Goal: Communication & Community: Answer question/provide support

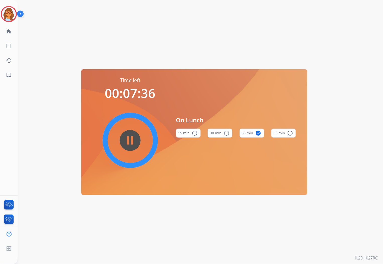
click at [137, 232] on div "Time left 00:07:36 pause_circle_filled On Lunch 15 min radio_button_unchecked 3…" at bounding box center [194, 132] width 353 height 264
click at [13, 13] on img at bounding box center [9, 14] width 14 height 14
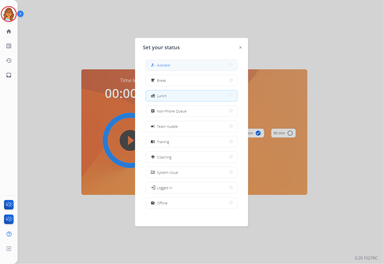
click at [167, 65] on span "Available" at bounding box center [163, 64] width 13 height 5
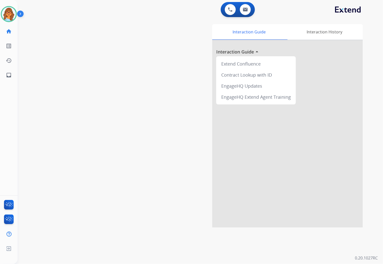
click at [153, 171] on div "swap_horiz Break voice bridge close_fullscreen Connect 3-Way Call merge_type Se…" at bounding box center [194, 122] width 353 height 209
click at [64, 71] on div "swap_horiz Break voice bridge close_fullscreen Connect 3-Way Call merge_type Se…" at bounding box center [194, 122] width 353 height 209
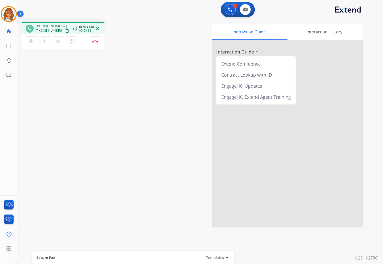
click at [64, 29] on mat-icon "content_copy" at bounding box center [66, 30] width 5 height 5
click at [60, 42] on mat-icon "pause" at bounding box center [58, 41] width 6 height 6
click at [58, 41] on mat-icon "play_arrow" at bounding box center [58, 41] width 6 height 6
click at [95, 44] on button "Disconnect" at bounding box center [95, 41] width 11 height 11
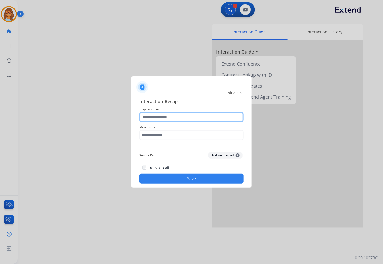
click at [149, 116] on input "text" at bounding box center [191, 117] width 104 height 10
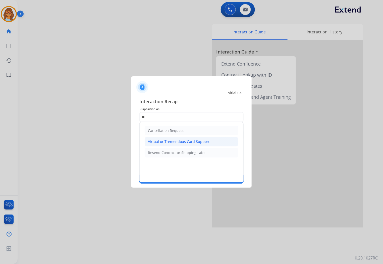
click at [173, 142] on div "Virtual or Tremendous Card Support" at bounding box center [178, 141] width 61 height 5
type input "**********"
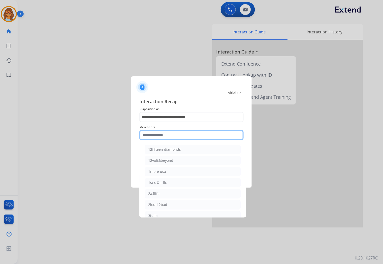
click at [159, 135] on input "text" at bounding box center [191, 135] width 104 height 10
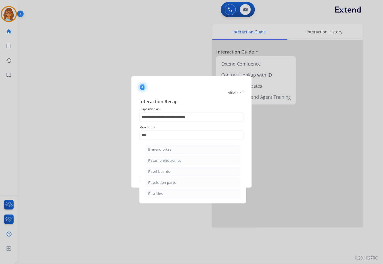
click at [162, 183] on div "Revolution parts" at bounding box center [162, 182] width 28 height 5
type input "**********"
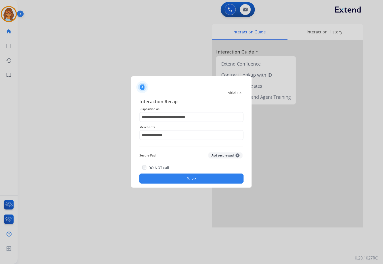
click at [192, 178] on button "Save" at bounding box center [191, 178] width 104 height 10
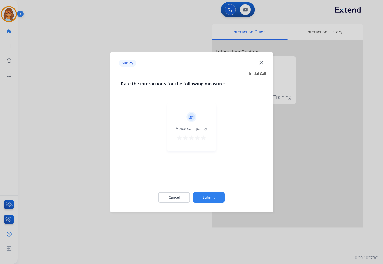
click at [205, 137] on mat-icon "star" at bounding box center [203, 138] width 6 height 6
click at [210, 197] on button "Submit" at bounding box center [209, 197] width 32 height 11
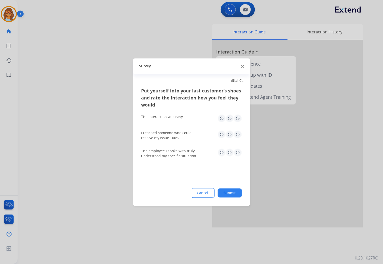
click at [238, 117] on img at bounding box center [238, 118] width 8 height 8
click at [238, 135] on img at bounding box center [238, 134] width 8 height 8
click at [237, 152] on img at bounding box center [238, 152] width 8 height 8
click at [229, 193] on button "Submit" at bounding box center [230, 192] width 24 height 9
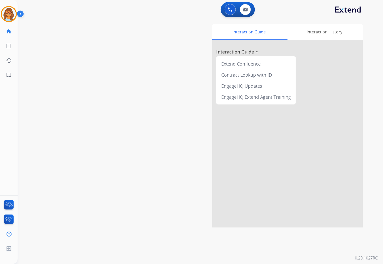
click at [99, 79] on div "swap_horiz Break voice bridge close_fullscreen Connect 3-Way Call merge_type Se…" at bounding box center [194, 122] width 353 height 209
click at [64, 30] on mat-icon "content_copy" at bounding box center [66, 30] width 5 height 5
click at [57, 42] on mat-icon "pause" at bounding box center [58, 41] width 6 height 6
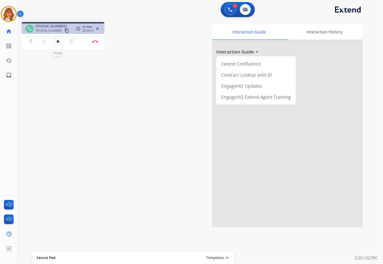
click at [60, 40] on mat-icon "play_arrow" at bounding box center [58, 41] width 6 height 6
click at [29, 44] on mat-icon "mic" at bounding box center [31, 41] width 6 height 6
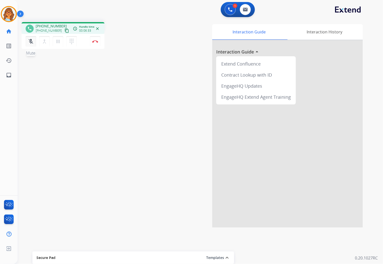
click at [33, 44] on button "mic_off Mute" at bounding box center [31, 41] width 11 height 11
click at [57, 42] on mat-icon "pause" at bounding box center [58, 41] width 6 height 6
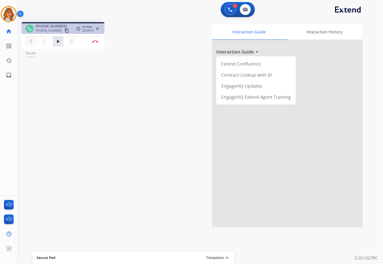
click at [31, 44] on button "mic Mute" at bounding box center [31, 41] width 11 height 11
click at [60, 41] on mat-icon "play_arrow" at bounding box center [58, 41] width 6 height 6
click at [27, 40] on button "mic_off Mute" at bounding box center [31, 41] width 11 height 11
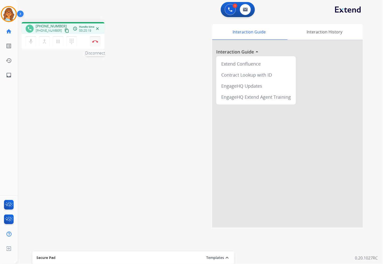
click at [95, 42] on img at bounding box center [95, 41] width 6 height 3
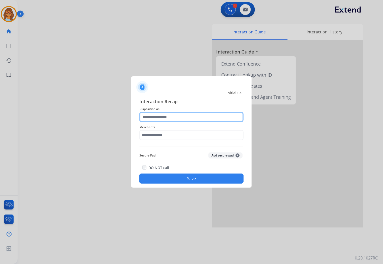
click at [158, 115] on input "text" at bounding box center [191, 117] width 104 height 10
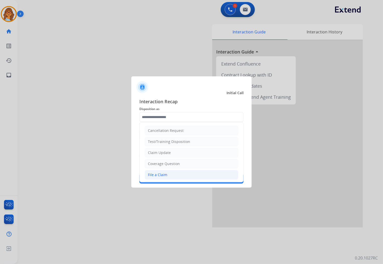
click at [160, 178] on li "File a Claim" at bounding box center [192, 175] width 94 height 10
type input "**********"
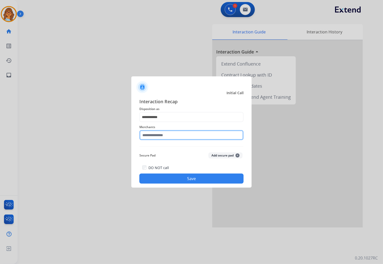
click at [150, 137] on input "text" at bounding box center [191, 135] width 104 height 10
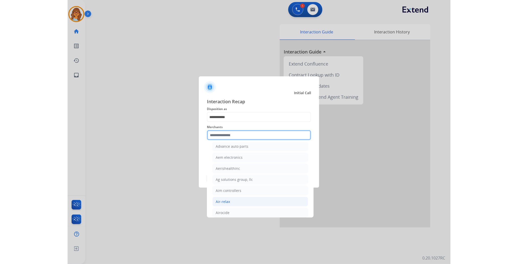
scroll to position [223, 0]
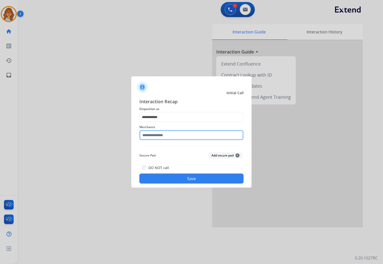
click at [190, 133] on input "text" at bounding box center [191, 135] width 104 height 10
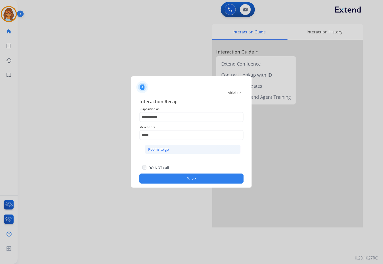
click at [172, 150] on li "Rooms to go" at bounding box center [193, 150] width 96 height 10
type input "**********"
click at [188, 175] on button "Save" at bounding box center [191, 178] width 104 height 10
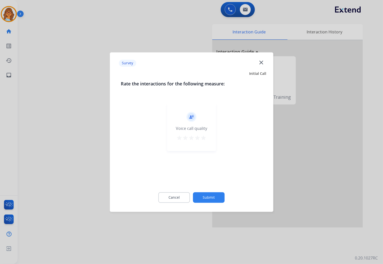
click at [202, 136] on mat-icon "star" at bounding box center [203, 138] width 6 height 6
click at [213, 198] on button "Submit" at bounding box center [209, 197] width 32 height 11
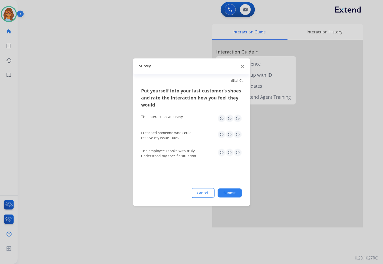
click at [239, 118] on img at bounding box center [238, 118] width 8 height 8
click at [238, 135] on img at bounding box center [238, 134] width 8 height 8
click at [238, 152] on img at bounding box center [238, 152] width 8 height 8
click at [230, 190] on button "Submit" at bounding box center [230, 192] width 24 height 9
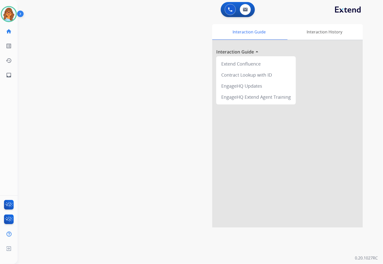
click at [119, 41] on div "swap_horiz Break voice bridge close_fullscreen Connect 3-Way Call merge_type Se…" at bounding box center [194, 122] width 353 height 209
click at [92, 19] on div "swap_horiz Break voice bridge close_fullscreen Connect 3-Way Call merge_type Se…" at bounding box center [194, 122] width 353 height 209
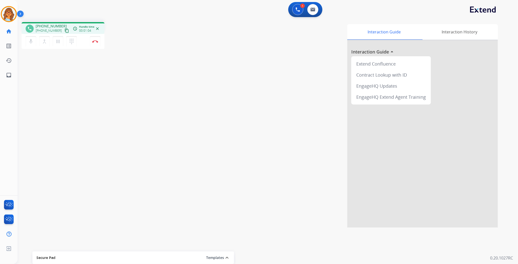
click at [64, 29] on mat-icon "content_copy" at bounding box center [66, 30] width 5 height 5
click at [56, 43] on mat-icon "pause" at bounding box center [58, 41] width 6 height 6
click at [70, 41] on mat-icon "dialpad" at bounding box center [72, 41] width 6 height 6
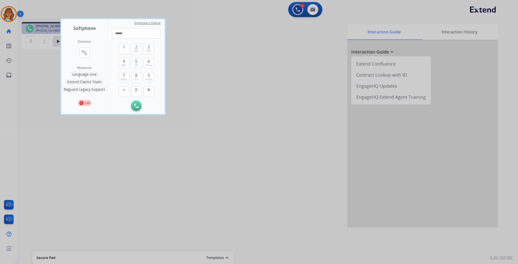
click at [296, 9] on div at bounding box center [259, 132] width 518 height 264
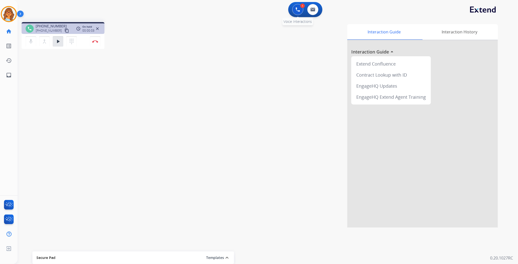
click at [297, 9] on img at bounding box center [297, 9] width 5 height 5
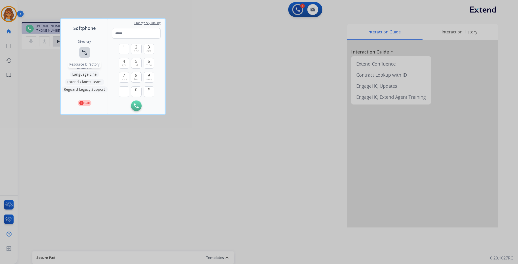
click at [85, 51] on mat-icon "connect_without_contact" at bounding box center [85, 52] width 6 height 6
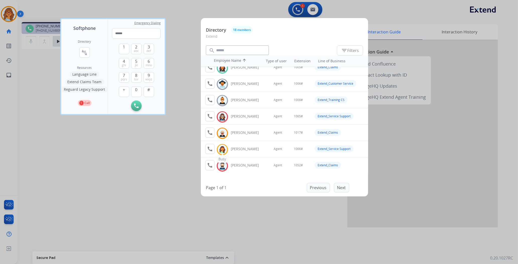
scroll to position [0, 0]
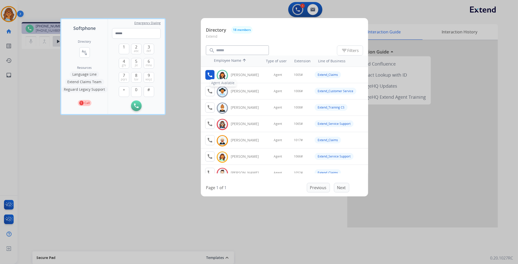
click at [214, 75] on button "call Agent Available." at bounding box center [210, 75] width 10 height 10
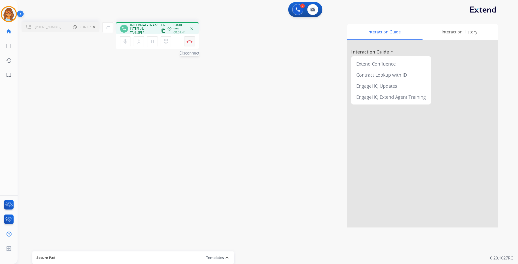
click at [190, 41] on img at bounding box center [189, 41] width 6 height 3
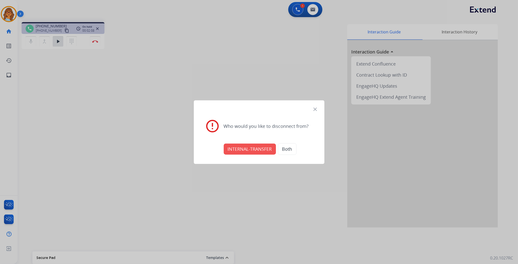
click at [257, 148] on button "INTERNAL-TRANSFER" at bounding box center [250, 148] width 52 height 11
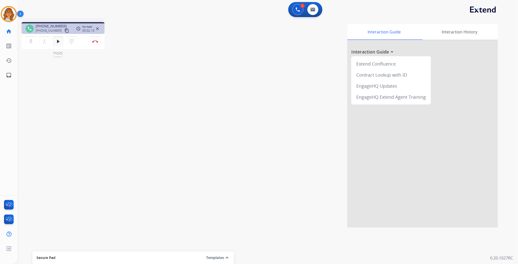
click at [59, 44] on mat-icon "play_arrow" at bounding box center [58, 41] width 6 height 6
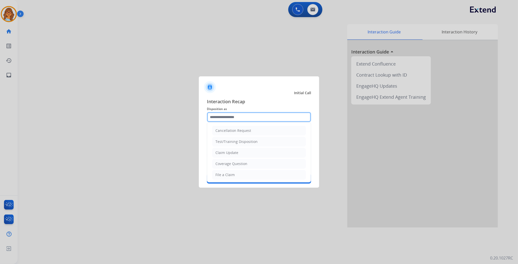
click at [222, 114] on input "text" at bounding box center [259, 117] width 104 height 10
click at [219, 152] on div "Claim Update" at bounding box center [226, 152] width 23 height 5
type input "**********"
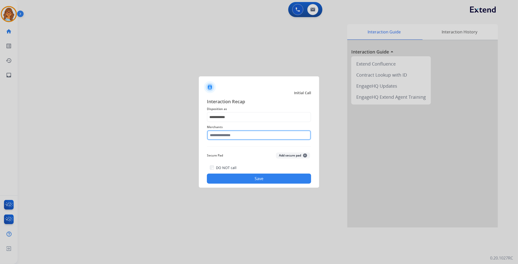
click at [237, 135] on input "text" at bounding box center [259, 135] width 104 height 10
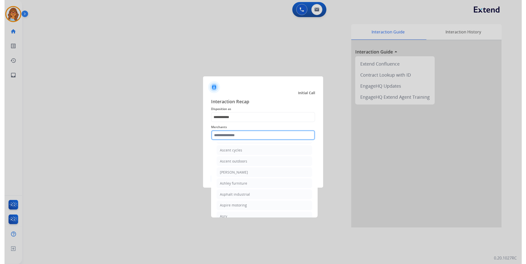
scroll to position [697, 0]
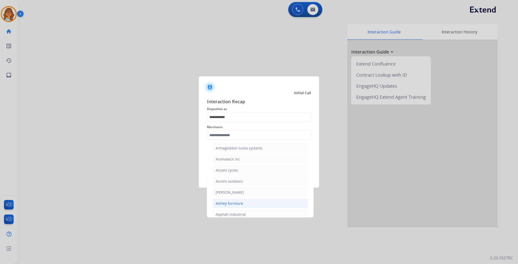
click at [236, 206] on div "Ashley furniture" at bounding box center [229, 203] width 27 height 5
type input "**********"
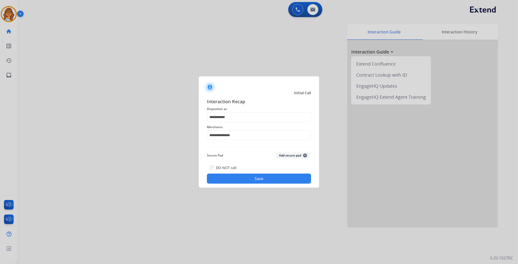
click at [282, 178] on button "Save" at bounding box center [259, 178] width 104 height 10
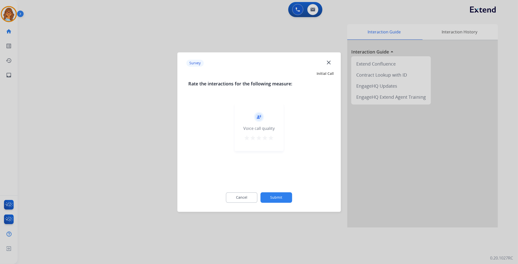
click at [272, 137] on mat-icon "star" at bounding box center [271, 138] width 6 height 6
click at [274, 196] on button "Submit" at bounding box center [276, 197] width 32 height 11
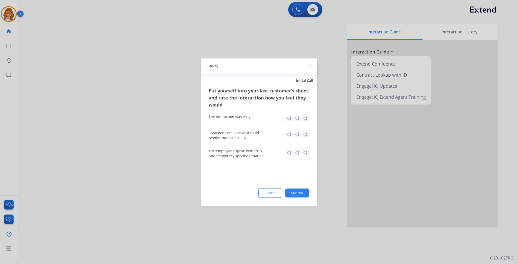
click at [295, 194] on button "Submit" at bounding box center [297, 192] width 24 height 9
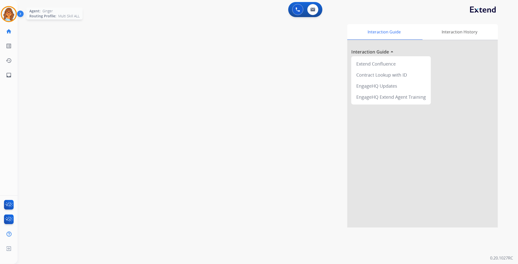
click at [13, 12] on img at bounding box center [9, 14] width 14 height 14
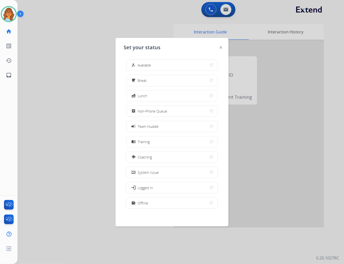
click at [106, 118] on div at bounding box center [172, 132] width 344 height 264
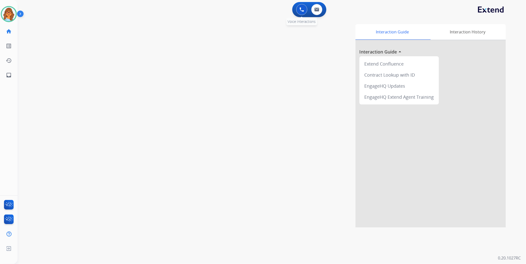
click at [303, 10] on img at bounding box center [302, 9] width 5 height 5
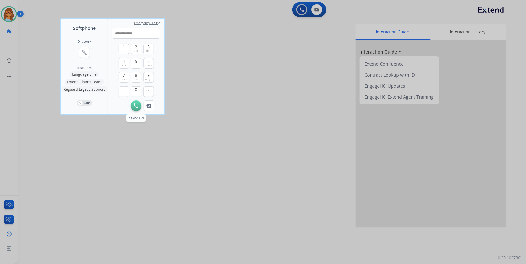
type input "**********"
click at [136, 105] on img at bounding box center [136, 105] width 5 height 5
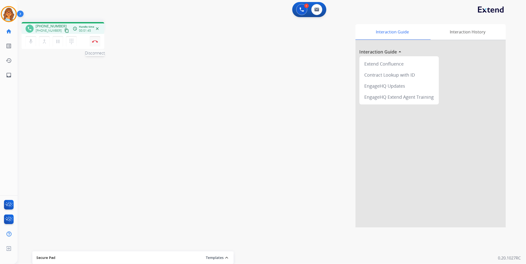
click at [94, 42] on img at bounding box center [95, 41] width 6 height 3
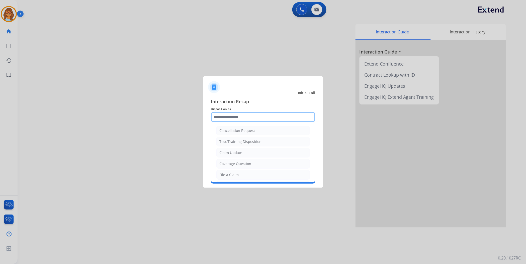
click at [227, 119] on input "text" at bounding box center [263, 117] width 104 height 10
click at [236, 153] on div "Claim Update" at bounding box center [231, 152] width 23 height 5
type input "**********"
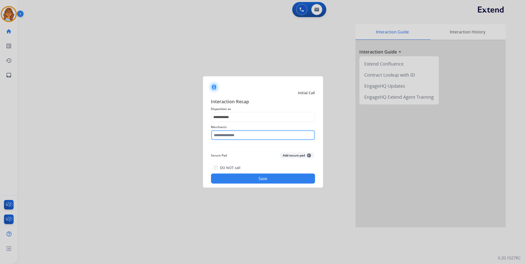
click at [236, 136] on input "text" at bounding box center [263, 135] width 104 height 10
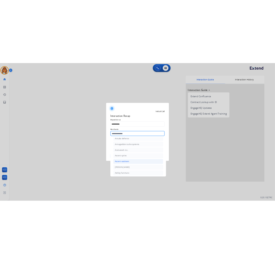
scroll to position [725, 0]
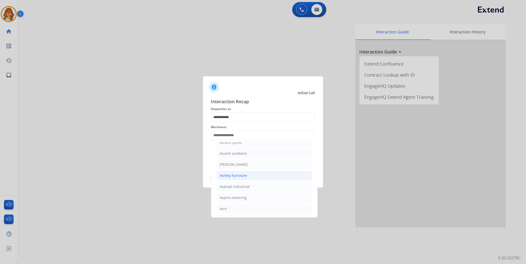
click at [234, 178] on div "Ashley furniture" at bounding box center [233, 175] width 27 height 5
type input "**********"
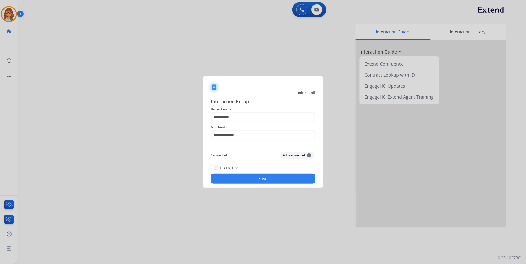
click at [282, 182] on button "Save" at bounding box center [263, 178] width 104 height 10
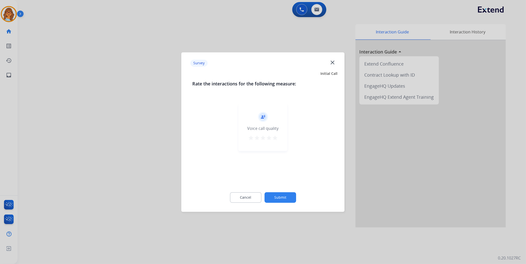
click at [275, 134] on div "record_voice_over Voice call quality star star star star star" at bounding box center [263, 127] width 49 height 48
click at [275, 136] on mat-icon "star" at bounding box center [275, 138] width 6 height 6
click at [280, 196] on button "Submit" at bounding box center [281, 197] width 32 height 11
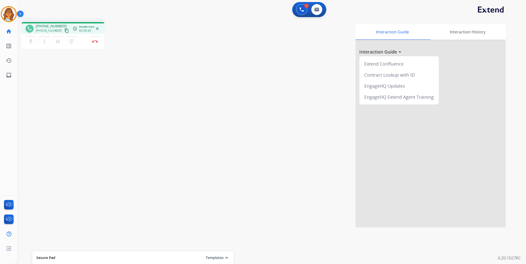
click at [64, 29] on div "phone [PHONE_NUMBER] [PHONE_NUMBER] content_copy access_time Call metrics Queue…" at bounding box center [63, 28] width 75 height 5
click at [64, 29] on mat-icon "content_copy" at bounding box center [66, 30] width 5 height 5
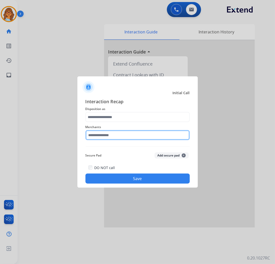
click at [114, 135] on input "text" at bounding box center [137, 135] width 104 height 10
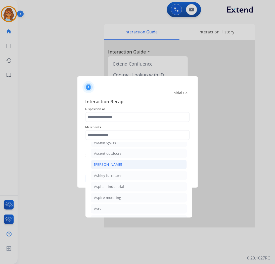
click at [137, 166] on li "[PERSON_NAME]" at bounding box center [139, 165] width 96 height 10
type input "**********"
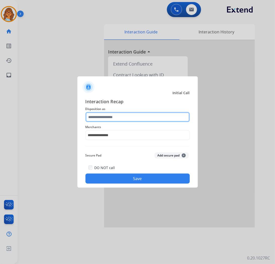
click at [116, 117] on input "text" at bounding box center [137, 117] width 104 height 10
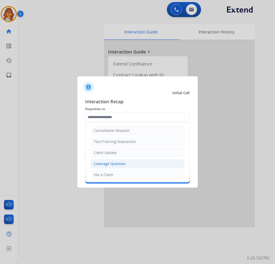
click at [121, 164] on div "Coverage Question" at bounding box center [110, 163] width 32 height 5
type input "**********"
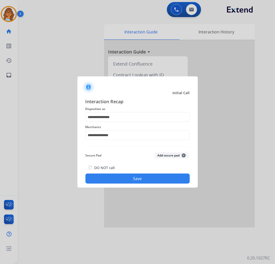
click at [135, 181] on button "Save" at bounding box center [137, 178] width 104 height 10
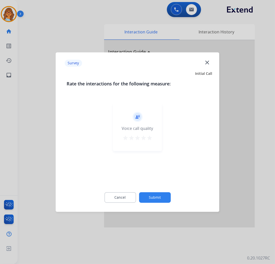
click at [151, 135] on mat-icon "star" at bounding box center [149, 138] width 6 height 6
click at [159, 196] on button "Submit" at bounding box center [155, 197] width 32 height 11
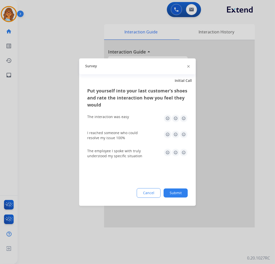
click at [183, 117] on img at bounding box center [183, 118] width 8 height 8
click at [184, 133] on img at bounding box center [183, 134] width 8 height 8
click at [184, 153] on img at bounding box center [183, 152] width 8 height 8
click at [179, 193] on button "Submit" at bounding box center [175, 192] width 24 height 9
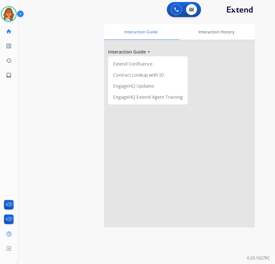
click at [81, 31] on div "swap_horiz Break voice bridge close_fullscreen Connect 3-Way Call merge_type Se…" at bounding box center [140, 122] width 245 height 209
click at [190, 8] on img at bounding box center [191, 10] width 5 height 4
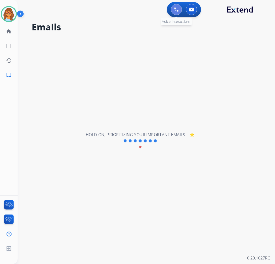
click at [174, 10] on img at bounding box center [176, 9] width 5 height 5
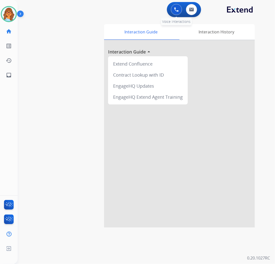
click at [178, 9] on img at bounding box center [176, 9] width 5 height 5
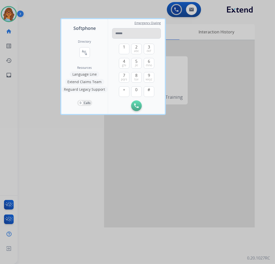
click at [121, 33] on input "tel" at bounding box center [136, 33] width 49 height 11
type input "**********"
click at [137, 104] on img at bounding box center [136, 105] width 5 height 5
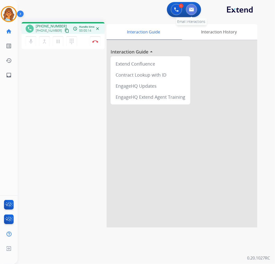
click at [190, 9] on img at bounding box center [191, 10] width 5 height 4
select select "**********"
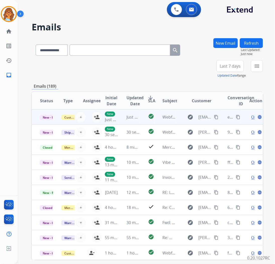
click at [251, 117] on span "Open" at bounding box center [256, 117] width 10 height 6
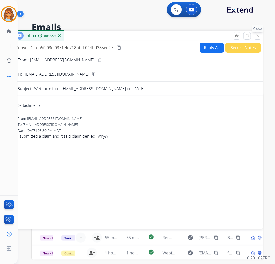
click at [260, 33] on button "close Close" at bounding box center [257, 36] width 8 height 8
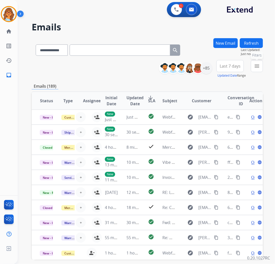
click at [256, 64] on mat-icon "menu" at bounding box center [256, 66] width 6 height 6
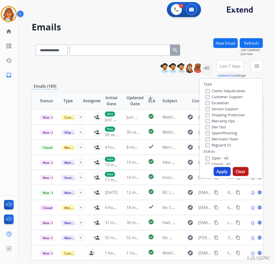
click at [234, 97] on label "Customer Support" at bounding box center [223, 96] width 37 height 5
click at [219, 170] on button "Apply" at bounding box center [221, 171] width 17 height 9
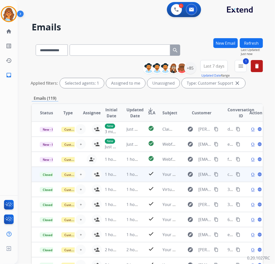
click at [251, 174] on span "Open" at bounding box center [256, 174] width 10 height 6
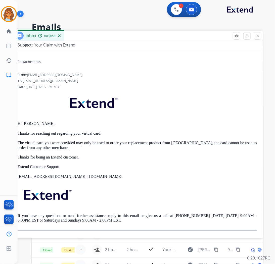
scroll to position [34, 0]
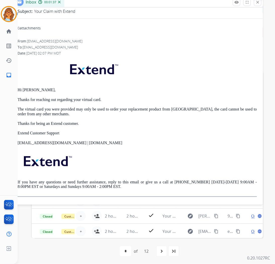
click at [257, 2] on mat-icon "close" at bounding box center [257, 2] width 5 height 5
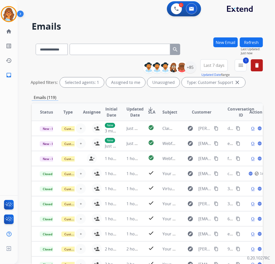
scroll to position [0, 0]
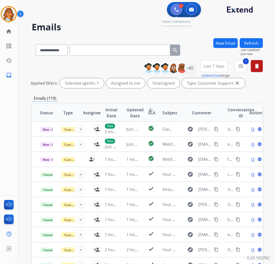
click at [175, 9] on img at bounding box center [176, 9] width 5 height 5
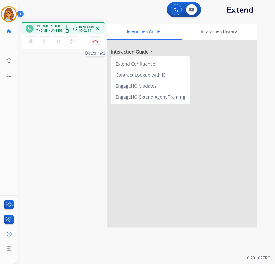
click at [96, 44] on button "Disconnect" at bounding box center [95, 41] width 11 height 11
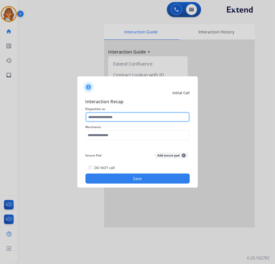
click at [120, 116] on input "text" at bounding box center [137, 117] width 104 height 10
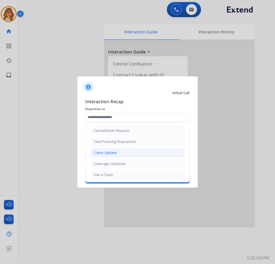
click at [116, 150] on div "Claim Update" at bounding box center [105, 152] width 23 height 5
type input "**********"
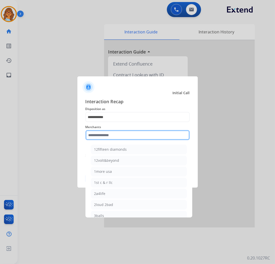
click at [112, 134] on input "text" at bounding box center [137, 135] width 104 height 10
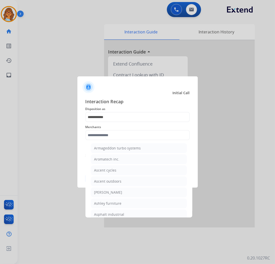
click at [121, 194] on div "[PERSON_NAME]" at bounding box center [108, 192] width 28 height 5
type input "**********"
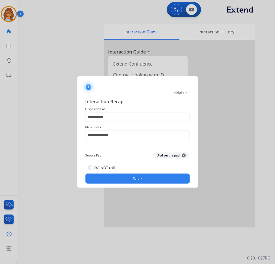
click at [141, 177] on button "Save" at bounding box center [137, 178] width 104 height 10
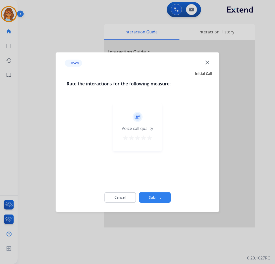
click at [151, 137] on mat-icon "star" at bounding box center [149, 138] width 6 height 6
click at [161, 199] on button "Submit" at bounding box center [155, 197] width 32 height 11
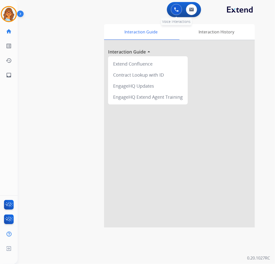
click at [176, 10] on img at bounding box center [176, 9] width 5 height 5
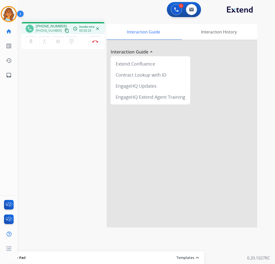
click at [64, 30] on mat-icon "content_copy" at bounding box center [66, 30] width 5 height 5
click at [96, 40] on img at bounding box center [95, 41] width 6 height 3
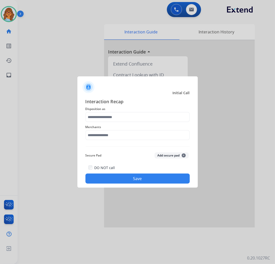
click at [58, 126] on div at bounding box center [137, 132] width 275 height 264
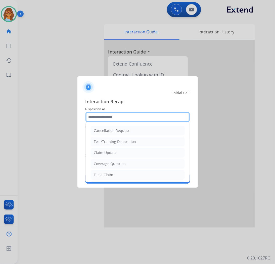
click at [95, 116] on input "text" at bounding box center [137, 117] width 104 height 10
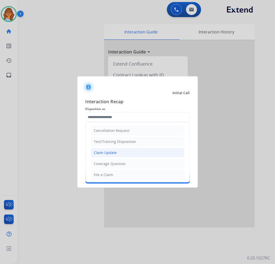
click at [114, 153] on div "Claim Update" at bounding box center [105, 152] width 23 height 5
type input "**********"
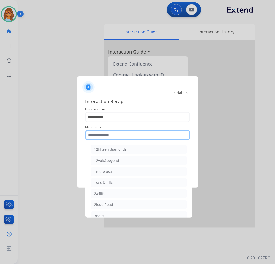
click at [111, 136] on input "text" at bounding box center [137, 135] width 104 height 10
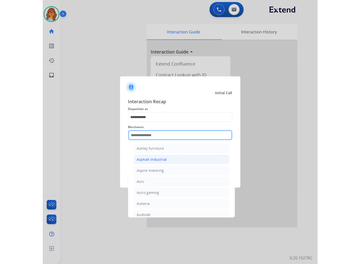
scroll to position [753, 0]
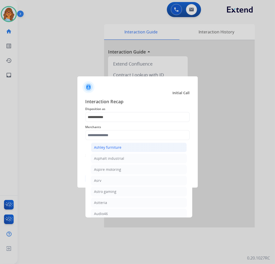
click at [112, 150] on div "Ashley furniture" at bounding box center [107, 147] width 27 height 5
type input "**********"
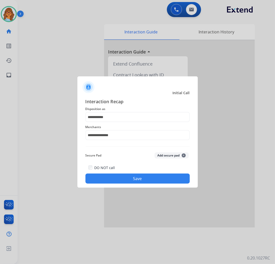
click at [139, 181] on button "Save" at bounding box center [137, 178] width 104 height 10
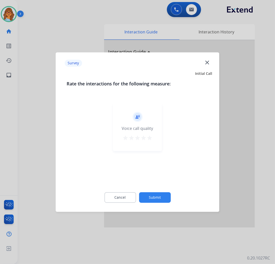
drag, startPoint x: 150, startPoint y: 139, endPoint x: 162, endPoint y: 201, distance: 63.4
click at [150, 138] on mat-icon "star" at bounding box center [149, 138] width 6 height 6
click at [156, 199] on button "Submit" at bounding box center [155, 197] width 32 height 11
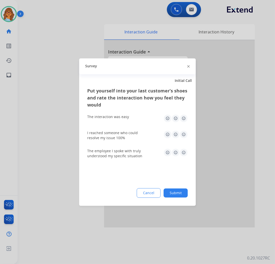
click at [175, 192] on button "Submit" at bounding box center [175, 192] width 24 height 9
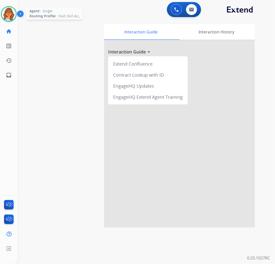
click at [10, 13] on img at bounding box center [9, 14] width 14 height 14
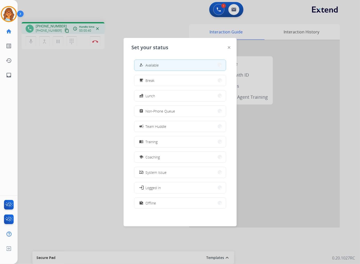
click at [101, 110] on div at bounding box center [180, 132] width 360 height 264
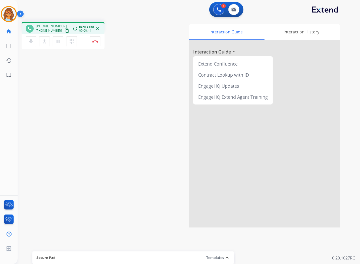
click at [64, 29] on mat-icon "content_copy" at bounding box center [66, 30] width 5 height 5
click at [96, 44] on button "Disconnect" at bounding box center [95, 41] width 11 height 11
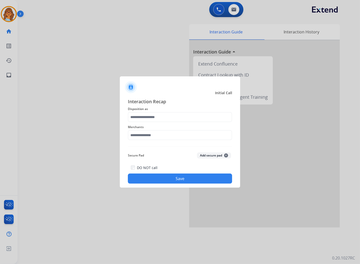
drag, startPoint x: 149, startPoint y: 107, endPoint x: 149, endPoint y: 114, distance: 6.3
click at [149, 113] on div "Interaction Recap Disposition as Merchants Secure Pad Add secure pad + DO NOT c…" at bounding box center [180, 141] width 104 height 86
click at [149, 117] on input "text" at bounding box center [180, 117] width 104 height 10
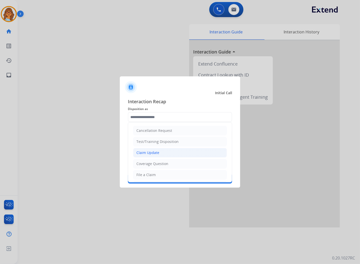
click at [150, 154] on div "Claim Update" at bounding box center [147, 152] width 23 height 5
type input "**********"
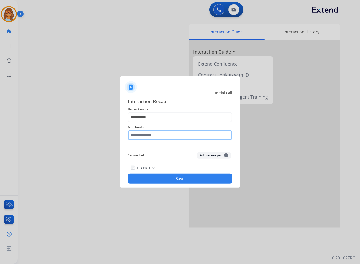
click at [151, 133] on input "text" at bounding box center [180, 135] width 104 height 10
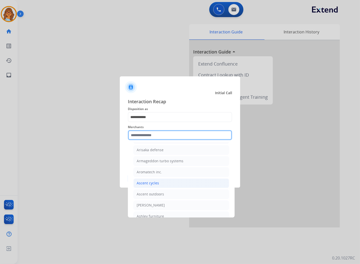
scroll to position [697, 0]
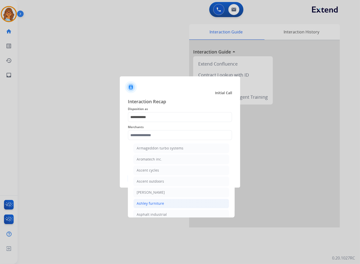
click at [155, 206] on div "Ashley furniture" at bounding box center [150, 203] width 27 height 5
type input "**********"
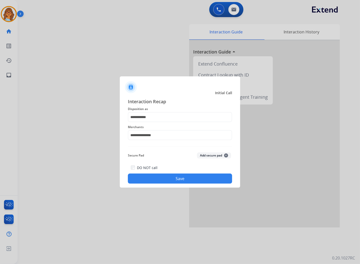
click at [199, 179] on button "Save" at bounding box center [180, 178] width 104 height 10
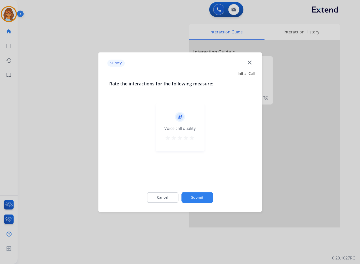
drag, startPoint x: 193, startPoint y: 136, endPoint x: 197, endPoint y: 149, distance: 14.1
click at [193, 136] on mat-icon "star" at bounding box center [192, 138] width 6 height 6
click at [207, 198] on button "Submit" at bounding box center [197, 197] width 32 height 11
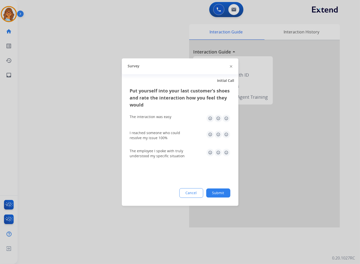
click at [221, 192] on button "Submit" at bounding box center [218, 192] width 24 height 9
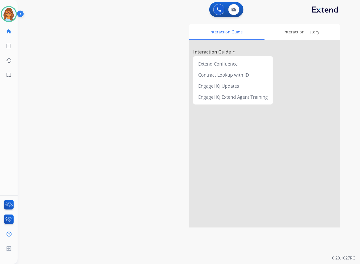
click at [44, 93] on div "swap_horiz Break voice bridge close_fullscreen Connect 3-Way Call merge_type Se…" at bounding box center [183, 122] width 330 height 209
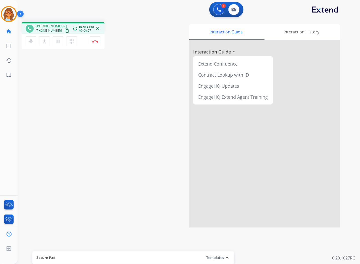
click at [64, 30] on mat-icon "content_copy" at bounding box center [66, 30] width 5 height 5
click at [95, 42] on img at bounding box center [95, 41] width 6 height 3
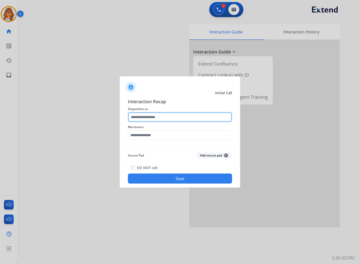
click at [151, 117] on input "text" at bounding box center [180, 117] width 104 height 10
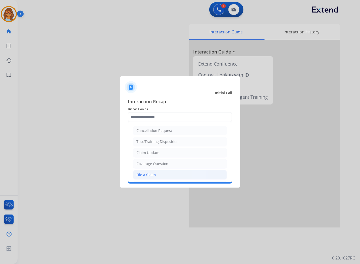
click at [160, 178] on li "File a Claim" at bounding box center [180, 175] width 94 height 10
type input "**********"
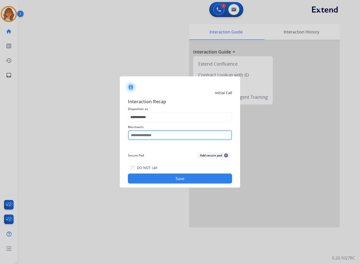
click at [174, 134] on input "text" at bounding box center [180, 135] width 104 height 10
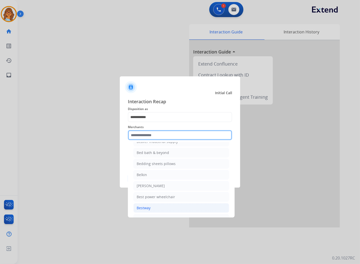
scroll to position [1199, 0]
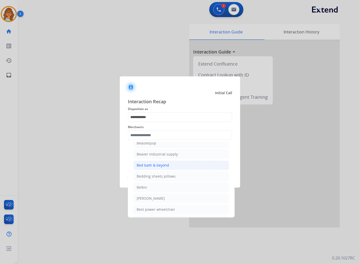
click at [151, 168] on div "Bed bath & beyond" at bounding box center [153, 165] width 32 height 5
type input "**********"
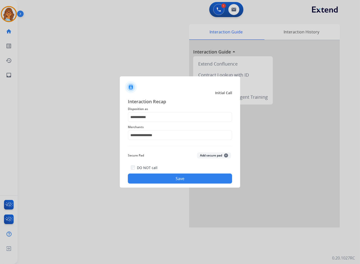
click at [171, 175] on button "Save" at bounding box center [180, 178] width 104 height 10
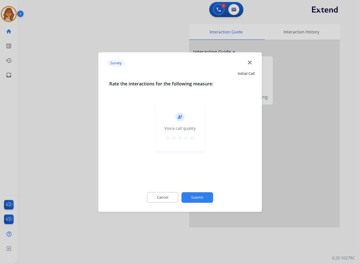
click at [192, 138] on mat-icon "star" at bounding box center [192, 138] width 6 height 6
click at [198, 195] on button "Submit" at bounding box center [197, 197] width 32 height 11
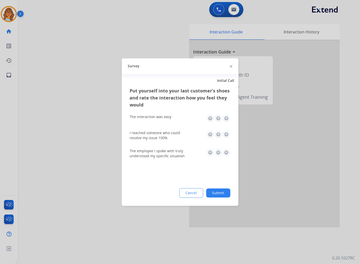
click at [225, 194] on button "Submit" at bounding box center [218, 192] width 24 height 9
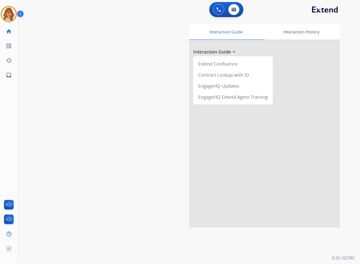
click at [117, 61] on div "swap_horiz Break voice bridge close_fullscreen Connect 3-Way Call merge_type Se…" at bounding box center [183, 122] width 330 height 209
click at [9, 16] on img at bounding box center [9, 14] width 14 height 14
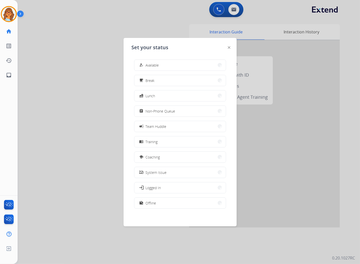
click at [112, 126] on div at bounding box center [180, 132] width 360 height 264
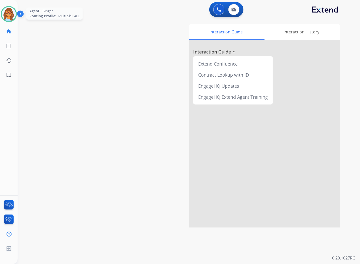
drag, startPoint x: 12, startPoint y: 15, endPoint x: 21, endPoint y: 20, distance: 10.6
click at [12, 15] on img at bounding box center [9, 14] width 14 height 14
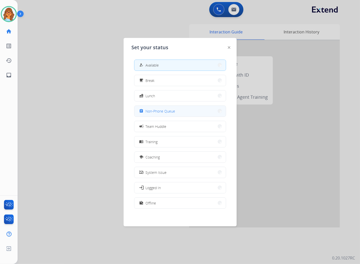
click at [165, 109] on span "Non-Phone Queue" at bounding box center [161, 110] width 30 height 5
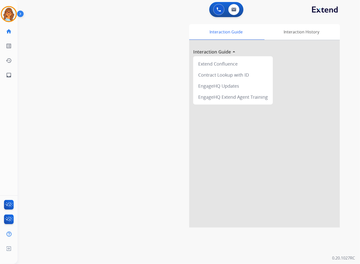
click at [48, 101] on div "swap_horiz Break voice bridge close_fullscreen Connect 3-Way Call merge_type Se…" at bounding box center [183, 122] width 330 height 209
click at [234, 9] on img at bounding box center [233, 10] width 5 height 4
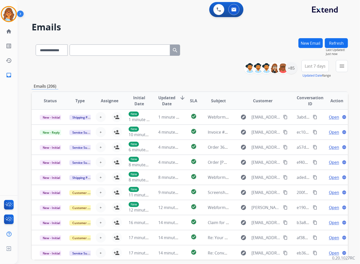
click at [305, 41] on button "New Email" at bounding box center [310, 43] width 24 height 10
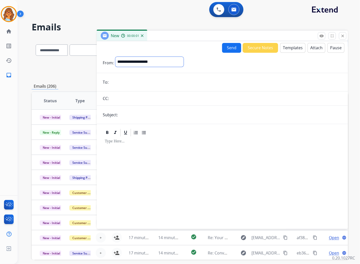
click at [152, 63] on select "**********" at bounding box center [149, 62] width 68 height 10
select select "**********"
click at [115, 57] on select "**********" at bounding box center [149, 62] width 68 height 10
click at [131, 84] on input "email" at bounding box center [226, 83] width 232 height 10
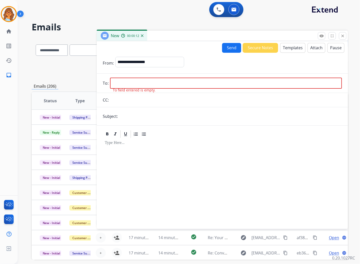
click at [113, 84] on input "email" at bounding box center [226, 83] width 232 height 11
paste input "**********"
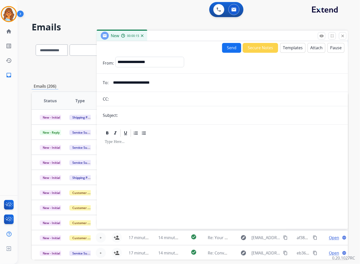
type input "**********"
click at [127, 118] on input "text" at bounding box center [230, 115] width 222 height 10
type input "**********"
click at [284, 48] on button "Templates" at bounding box center [292, 48] width 25 height 10
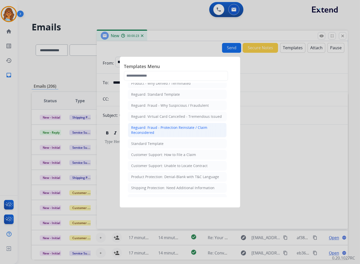
scroll to position [56, 0]
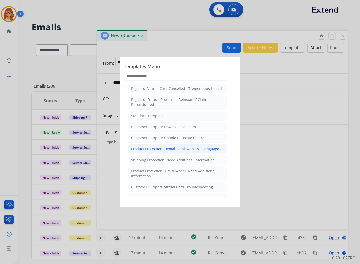
click at [164, 151] on div "Product Protection: Denial-Blank with T&C Language" at bounding box center [175, 148] width 88 height 5
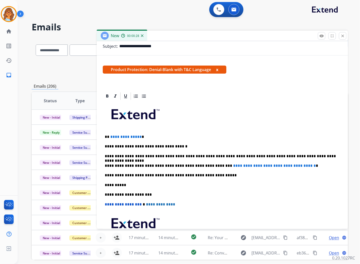
scroll to position [84, 0]
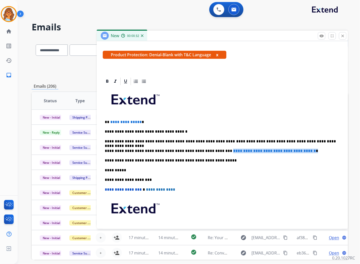
drag, startPoint x: 207, startPoint y: 151, endPoint x: 308, endPoint y: 151, distance: 101.1
click at [308, 151] on p "**********" at bounding box center [220, 151] width 231 height 5
click at [210, 151] on p "**********" at bounding box center [220, 151] width 231 height 5
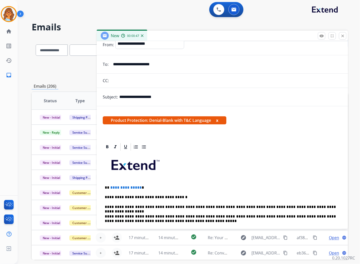
scroll to position [0, 0]
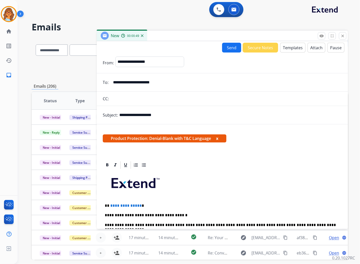
click at [312, 46] on button "Attach" at bounding box center [316, 48] width 18 height 10
click at [314, 47] on button "Attach" at bounding box center [316, 48] width 18 height 10
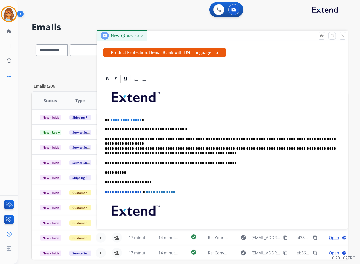
scroll to position [111, 0]
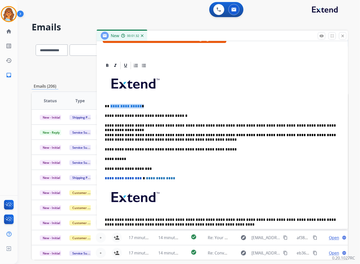
drag, startPoint x: 109, startPoint y: 105, endPoint x: 141, endPoint y: 107, distance: 31.7
click at [141, 107] on p "**********" at bounding box center [220, 106] width 231 height 5
click at [116, 104] on p "**" at bounding box center [220, 106] width 231 height 5
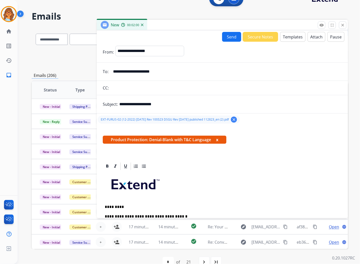
scroll to position [0, 0]
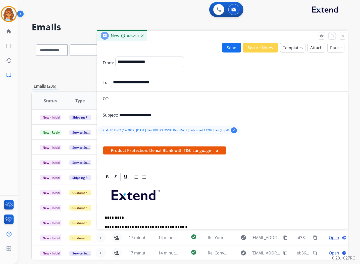
click at [228, 46] on button "Send" at bounding box center [231, 48] width 19 height 10
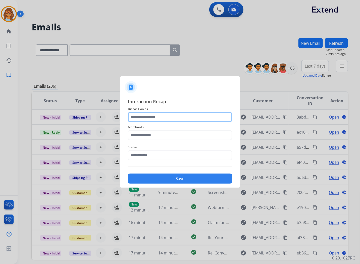
click at [167, 116] on input "text" at bounding box center [180, 117] width 104 height 10
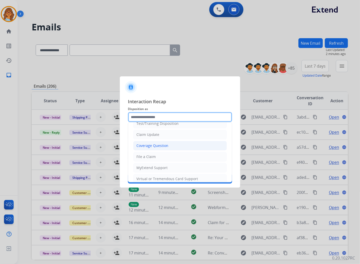
scroll to position [56, 0]
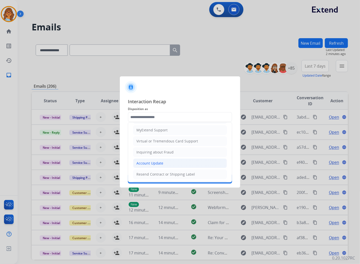
click at [163, 164] on li "Account Update" at bounding box center [180, 163] width 94 height 10
type input "**********"
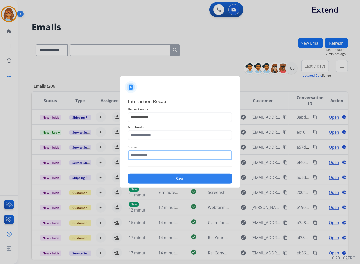
click at [163, 152] on input "text" at bounding box center [180, 155] width 104 height 10
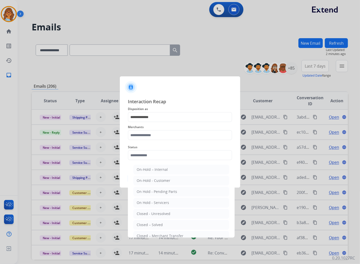
click at [166, 226] on li "Closed – Solved" at bounding box center [181, 225] width 96 height 10
type input "**********"
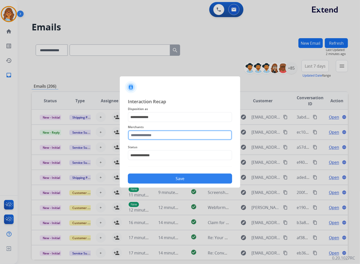
click at [159, 132] on input "text" at bounding box center [180, 135] width 104 height 10
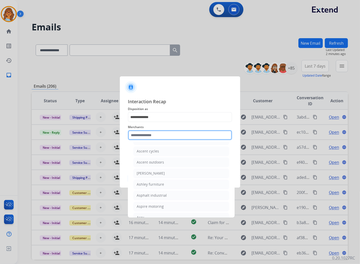
scroll to position [725, 0]
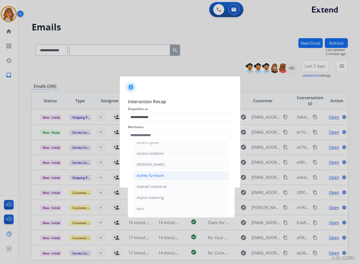
click at [155, 177] on div "Ashley furniture" at bounding box center [150, 175] width 27 height 5
type input "**********"
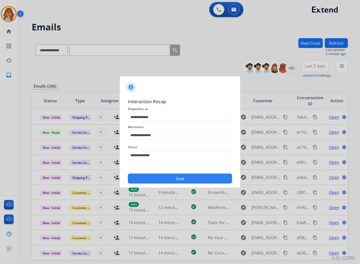
click at [189, 179] on button "Save" at bounding box center [180, 178] width 104 height 10
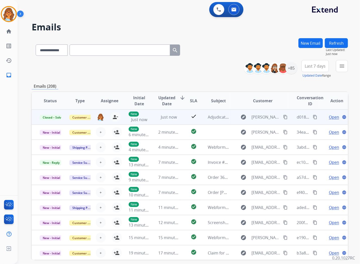
click at [312, 116] on mat-icon "content_copy" at bounding box center [314, 117] width 5 height 5
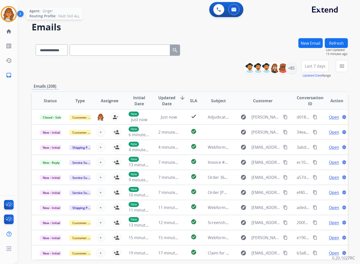
click at [10, 14] on img at bounding box center [9, 14] width 14 height 14
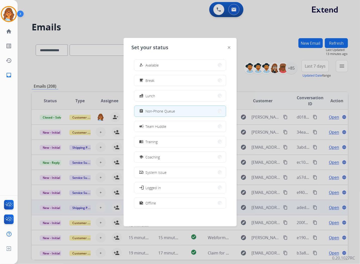
click at [173, 203] on button "work_off Offline" at bounding box center [179, 202] width 91 height 11
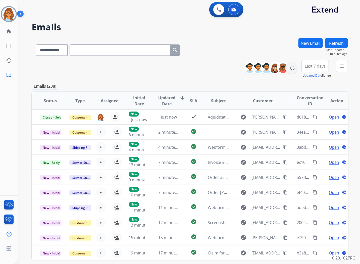
click at [183, 89] on div "Emails (208)" at bounding box center [190, 86] width 316 height 6
click at [11, 9] on img at bounding box center [9, 14] width 14 height 14
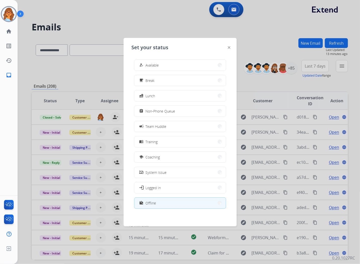
click at [171, 27] on div at bounding box center [180, 132] width 360 height 264
